Goal: Information Seeking & Learning: Find specific fact

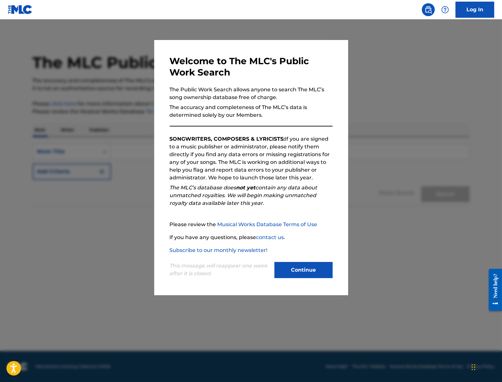
click at [291, 276] on button "Continue" at bounding box center [303, 270] width 58 height 16
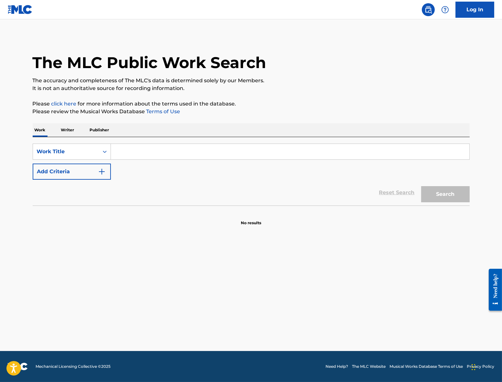
click at [215, 153] on input "Search Form" at bounding box center [290, 152] width 358 height 16
paste input "Deja Vu"
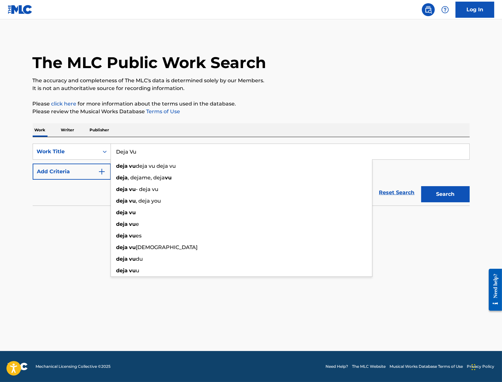
type input "Deja Vu"
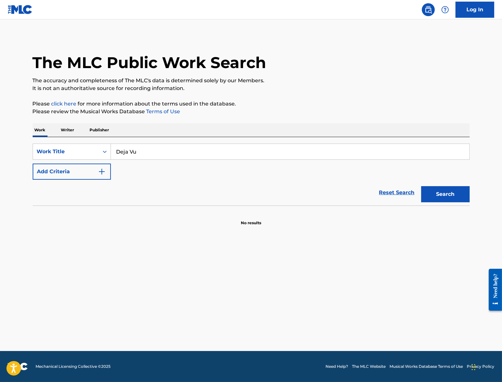
click at [81, 165] on button "Add Criteria" at bounding box center [72, 172] width 78 height 16
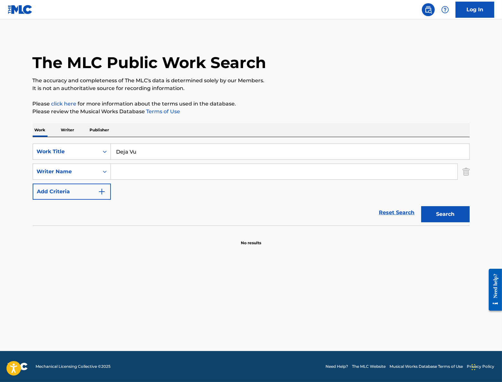
click at [133, 169] on input "Search Form" at bounding box center [284, 172] width 346 height 16
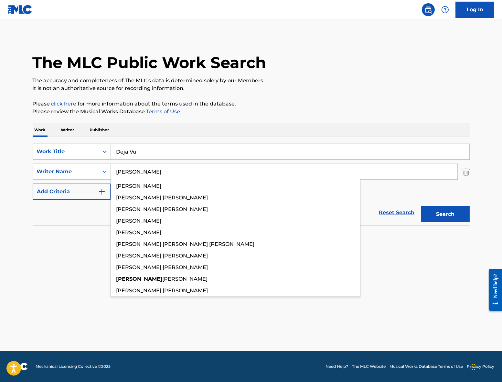
type input "[PERSON_NAME]"
click at [421, 206] on button "Search" at bounding box center [445, 214] width 48 height 16
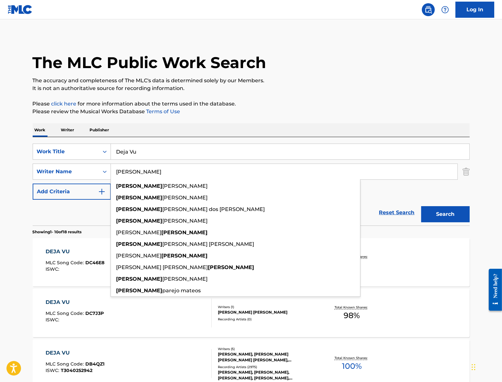
click at [62, 252] on div "DEJA VU" at bounding box center [75, 252] width 59 height 8
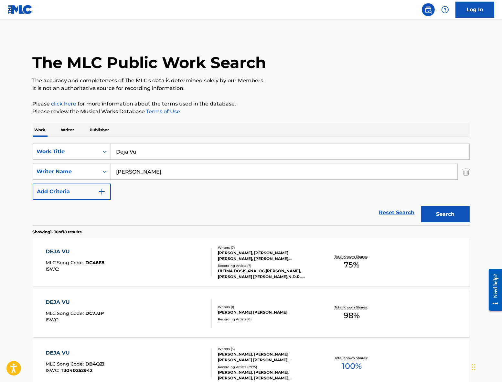
click at [244, 360] on div "[PERSON_NAME], [PERSON_NAME] [PERSON_NAME] [PERSON_NAME], [PERSON_NAME], [PERSO…" at bounding box center [267, 358] width 98 height 12
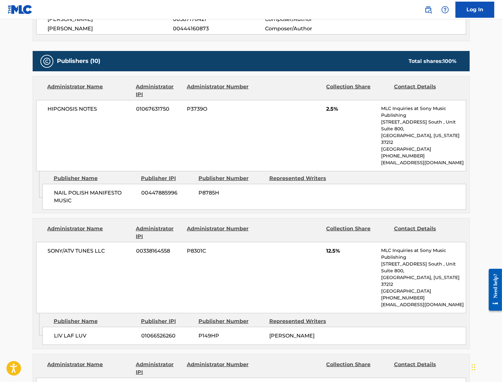
scroll to position [283, 0]
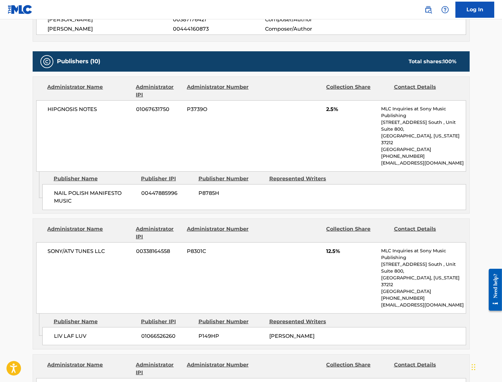
click at [68, 190] on span "NAIL POLISH MANIFESTO MUSIC" at bounding box center [95, 198] width 82 height 16
drag, startPoint x: 68, startPoint y: 185, endPoint x: 58, endPoint y: 177, distance: 12.2
click at [58, 190] on span "NAIL POLISH MANIFESTO MUSIC" at bounding box center [95, 198] width 82 height 16
copy span "NAIL POLISH MANIFESTO MUSIC"
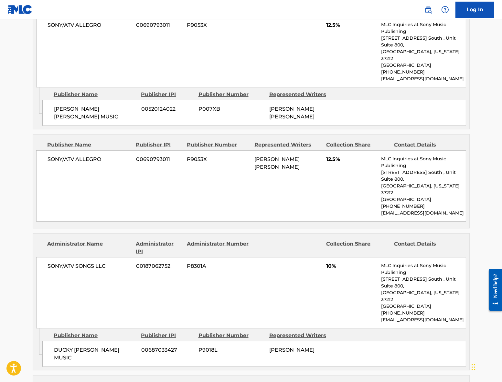
scroll to position [647, 0]
